Goal: Transaction & Acquisition: Purchase product/service

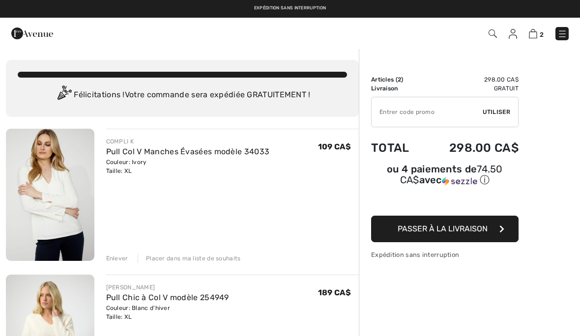
click at [419, 113] on input "TEXT" at bounding box center [427, 112] width 111 height 30
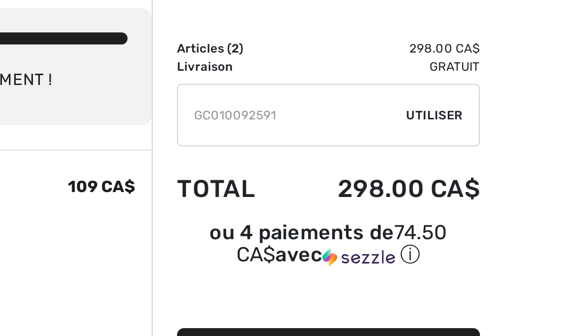
type input "GC010092591"
click at [483, 108] on span "Utiliser" at bounding box center [497, 112] width 28 height 9
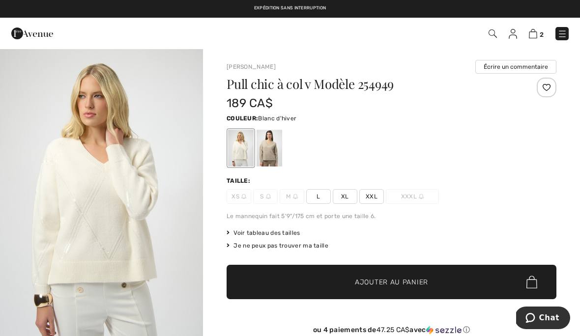
click at [531, 25] on div "2 Commander" at bounding box center [409, 34] width 334 height 20
click at [524, 32] on span "2" at bounding box center [409, 33] width 319 height 13
click at [539, 28] on link "2" at bounding box center [536, 34] width 15 height 12
